Goal: Communication & Community: Share content

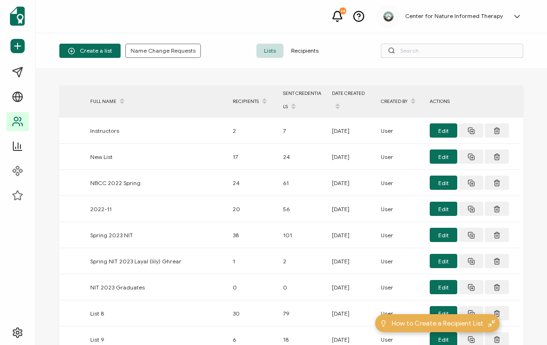
click at [294, 47] on span "Recipients" at bounding box center [305, 51] width 43 height 14
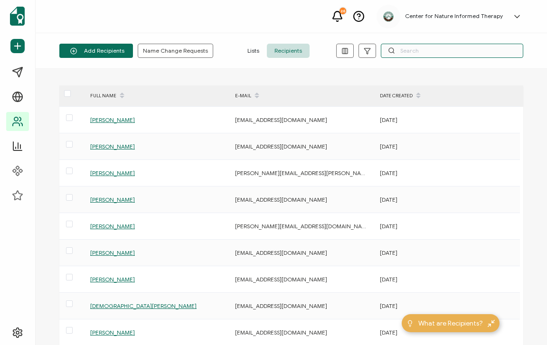
click at [412, 48] on input "text" at bounding box center [452, 51] width 142 height 14
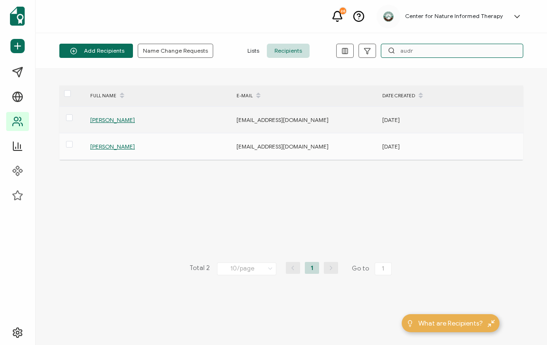
type input "audr"
click at [99, 120] on span "[PERSON_NAME]" at bounding box center [112, 119] width 45 height 7
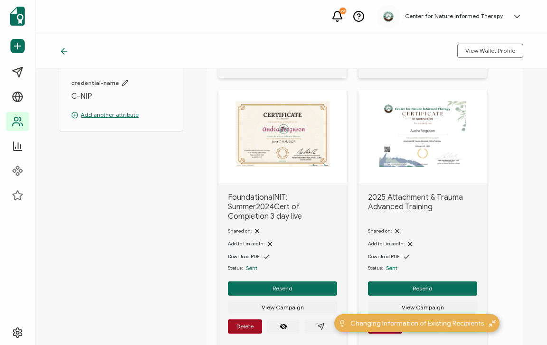
scroll to position [47, 0]
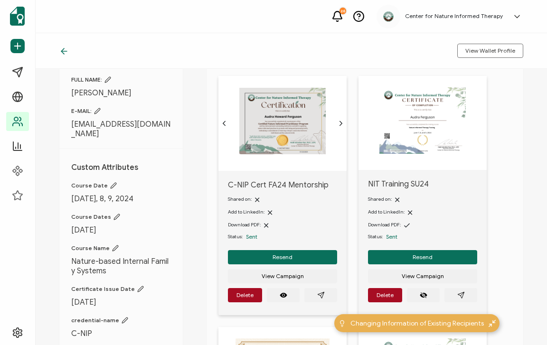
click at [338, 123] on icon "chevron forward outline" at bounding box center [341, 124] width 8 height 8
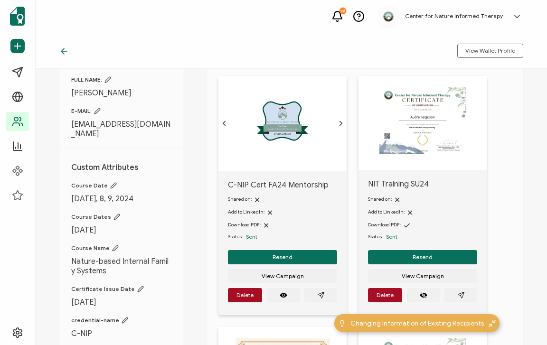
click at [338, 123] on icon "chevron forward outline" at bounding box center [341, 124] width 8 height 8
click at [339, 123] on icon "chevron forward outline" at bounding box center [341, 124] width 8 height 8
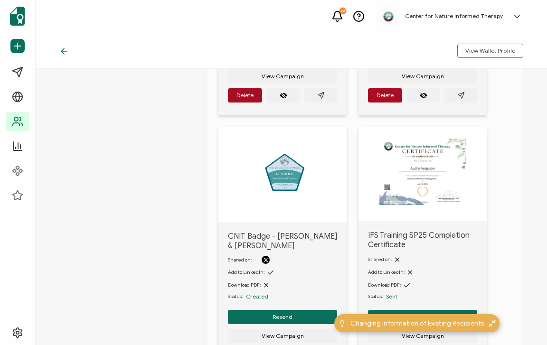
scroll to position [564, 0]
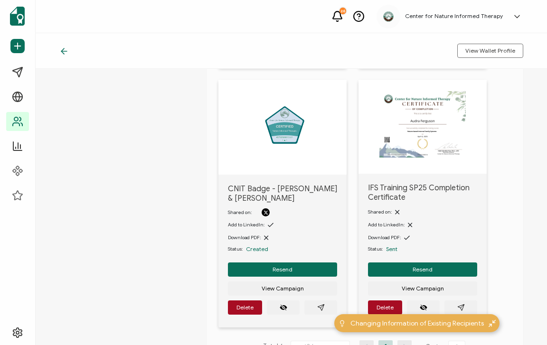
drag, startPoint x: 288, startPoint y: 292, endPoint x: 299, endPoint y: 154, distance: 138.2
click at [300, 158] on div "CNIT Badge - [PERSON_NAME] & [PERSON_NAME] on: Add to LinkedIn: Download PDF: S…" at bounding box center [282, 204] width 128 height 248
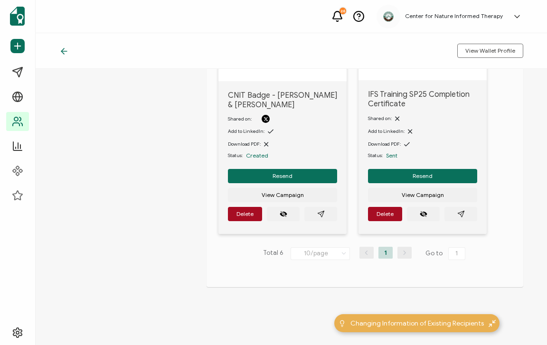
scroll to position [659, 0]
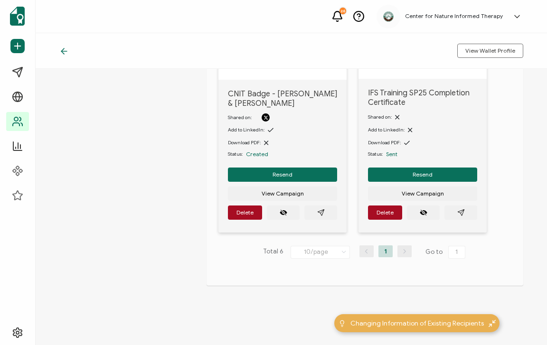
click at [323, 214] on icon "paper plane outline" at bounding box center [321, 213] width 8 height 8
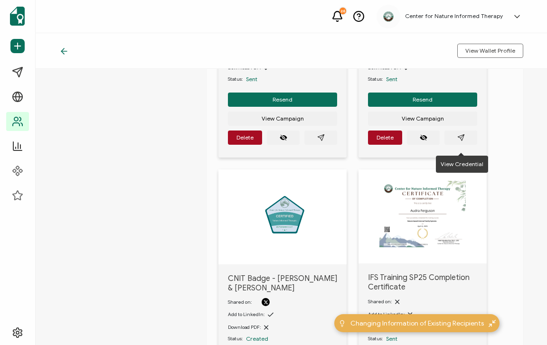
scroll to position [469, 0]
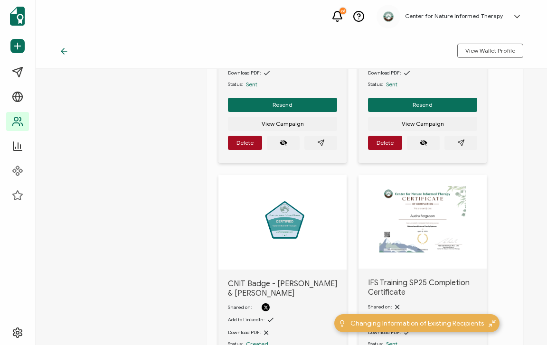
click at [360, 15] on icon at bounding box center [358, 15] width 3 height 3
click at [441, 17] on h5 "Center for Nature Informed Therapy" at bounding box center [454, 16] width 98 height 7
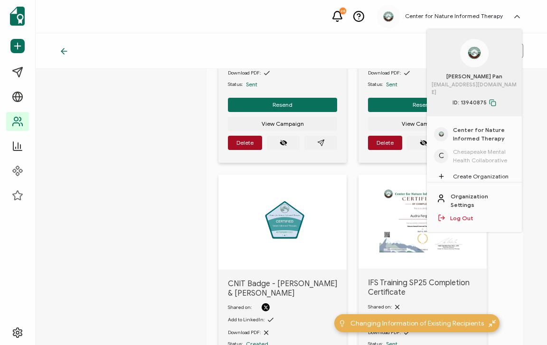
click at [495, 103] on icon at bounding box center [492, 102] width 7 height 7
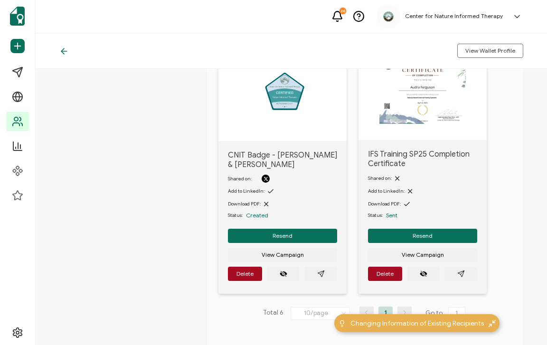
scroll to position [611, 0]
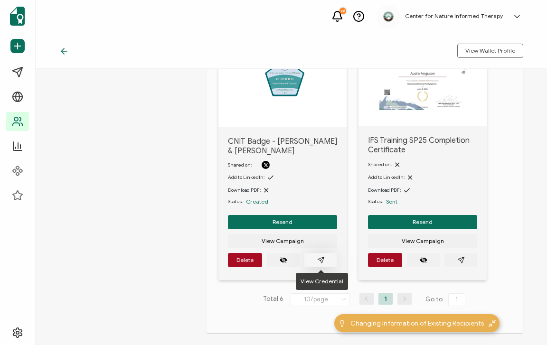
click at [317, 258] on icon "paper plane outline" at bounding box center [321, 260] width 8 height 8
